Goal: Task Accomplishment & Management: Use online tool/utility

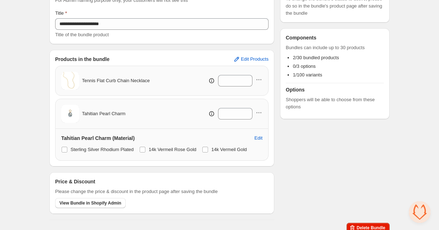
scroll to position [81, 0]
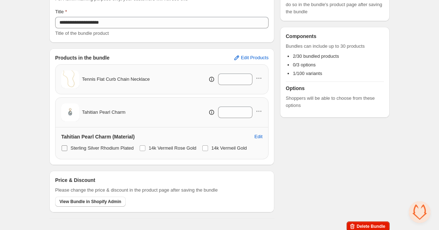
click at [128, 149] on span "Sterling Silver Rhodium Plated" at bounding box center [102, 147] width 63 height 5
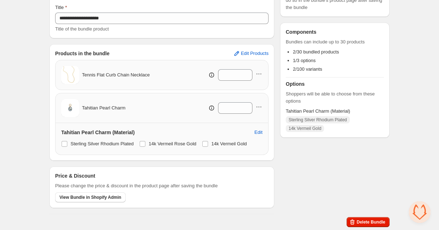
scroll to position [0, 0]
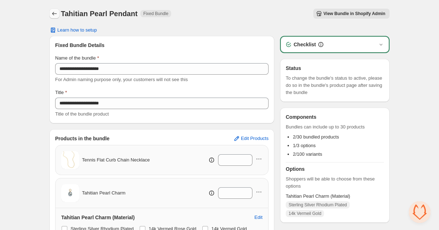
click at [53, 15] on icon "Back" at bounding box center [54, 14] width 5 height 4
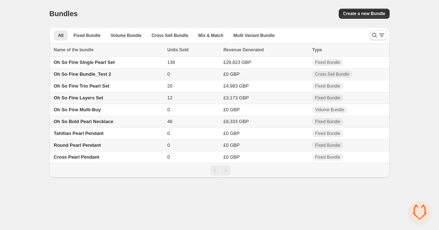
click at [85, 145] on span "Round Pearl Pendant" at bounding box center [77, 144] width 47 height 5
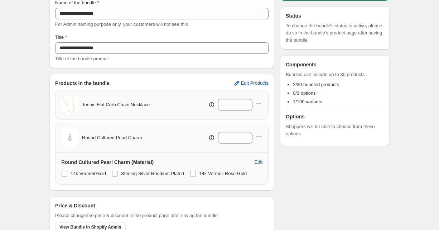
scroll to position [85, 0]
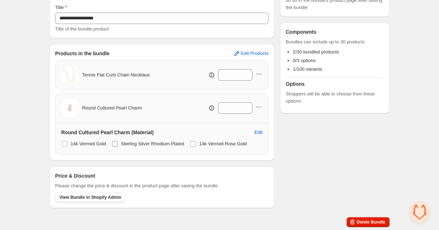
click at [136, 141] on span "Sterling Silver Rhodium Plated" at bounding box center [152, 143] width 63 height 5
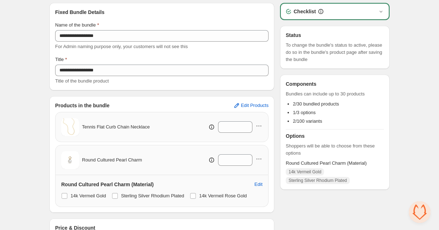
scroll to position [0, 0]
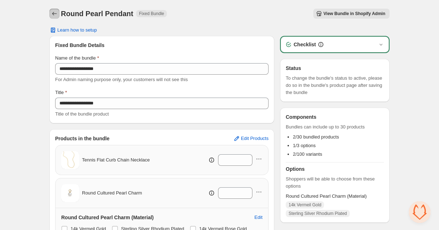
click at [56, 13] on icon "Back" at bounding box center [54, 13] width 7 height 7
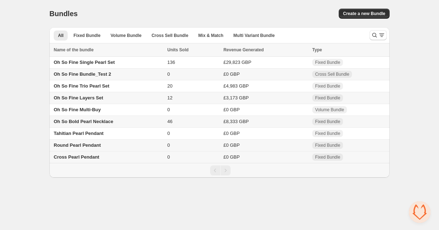
click at [77, 155] on td "Cross Pearl Pendant" at bounding box center [107, 157] width 116 height 12
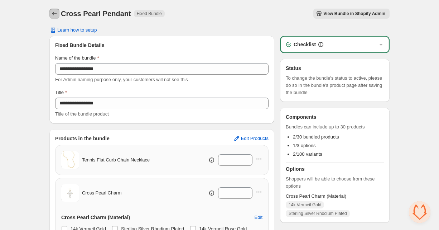
click at [54, 11] on icon "Back" at bounding box center [54, 13] width 7 height 7
